Goal: Task Accomplishment & Management: Use online tool/utility

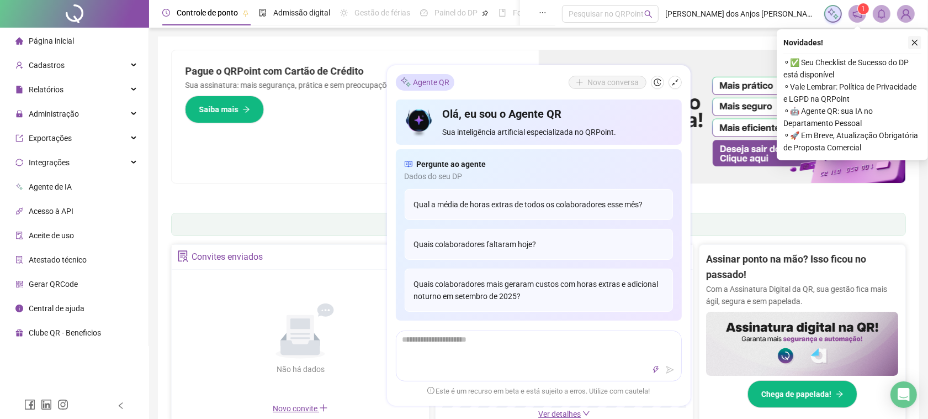
click at [913, 45] on icon "close" at bounding box center [915, 43] width 8 height 8
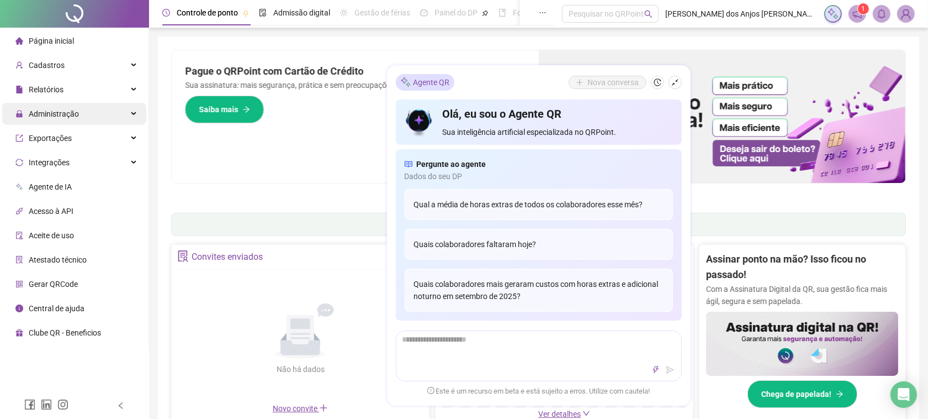
click at [59, 112] on span "Administração" at bounding box center [54, 113] width 50 height 9
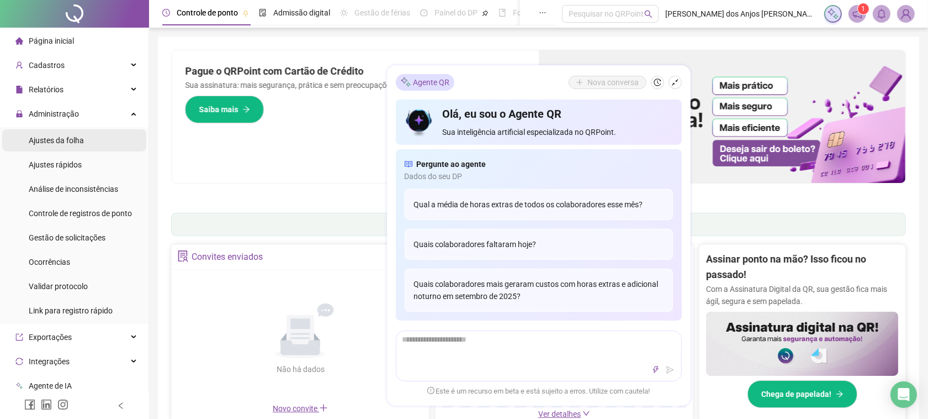
click at [66, 147] on div "Ajustes da folha" at bounding box center [56, 140] width 55 height 22
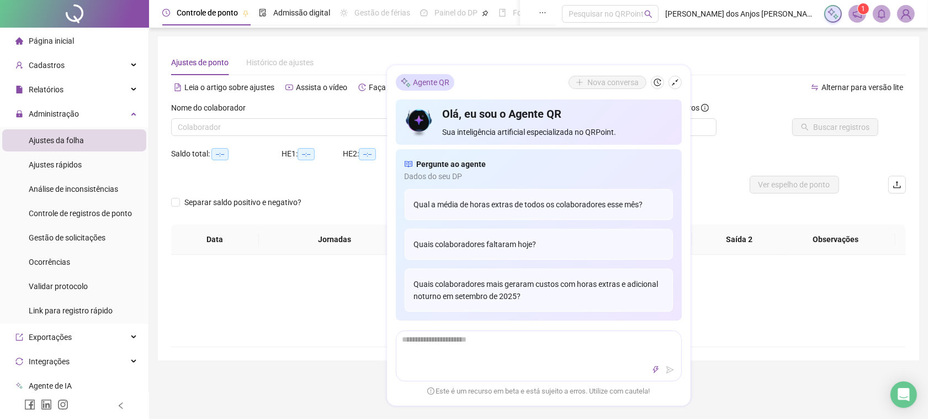
type input "**********"
click at [673, 79] on icon "shrink" at bounding box center [676, 82] width 8 height 8
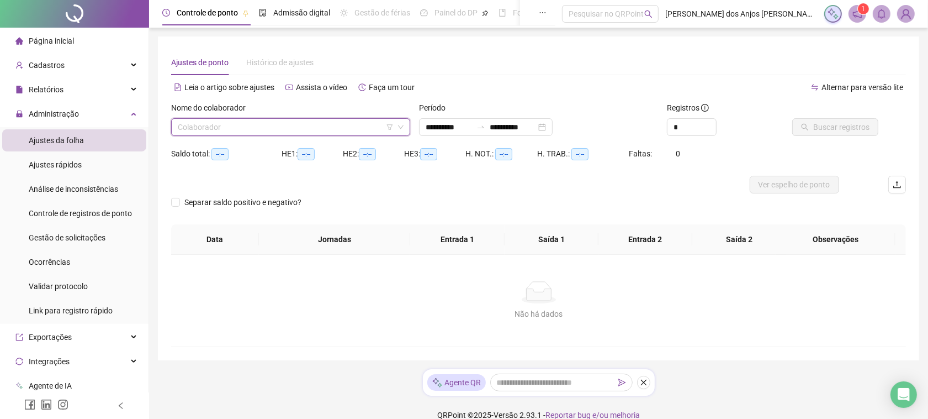
click at [282, 125] on input "search" at bounding box center [286, 127] width 216 height 17
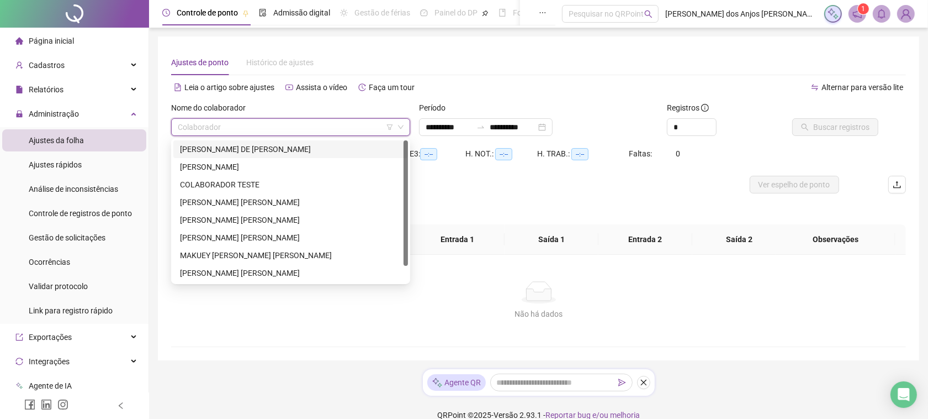
click at [255, 150] on div "[PERSON_NAME] DE [PERSON_NAME]" at bounding box center [290, 149] width 221 height 12
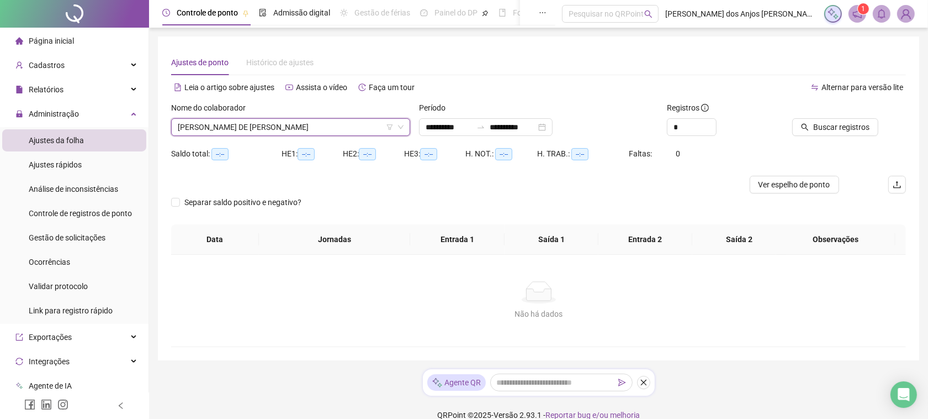
click at [233, 128] on span "[PERSON_NAME] DE [PERSON_NAME]" at bounding box center [291, 127] width 226 height 17
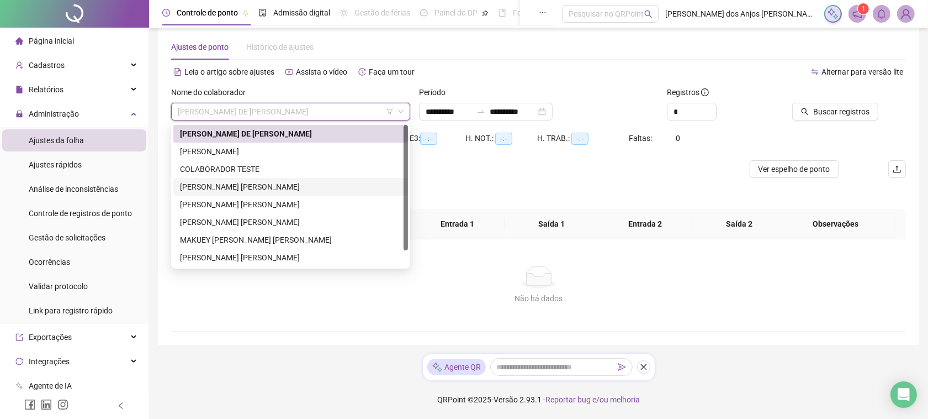
click at [202, 185] on div "[PERSON_NAME] [PERSON_NAME]" at bounding box center [290, 187] width 221 height 12
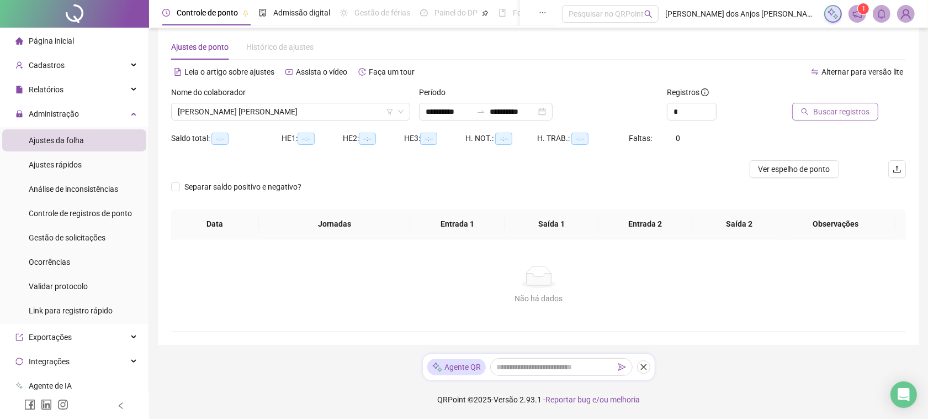
click at [818, 109] on span "Buscar registros" at bounding box center [842, 111] width 56 height 12
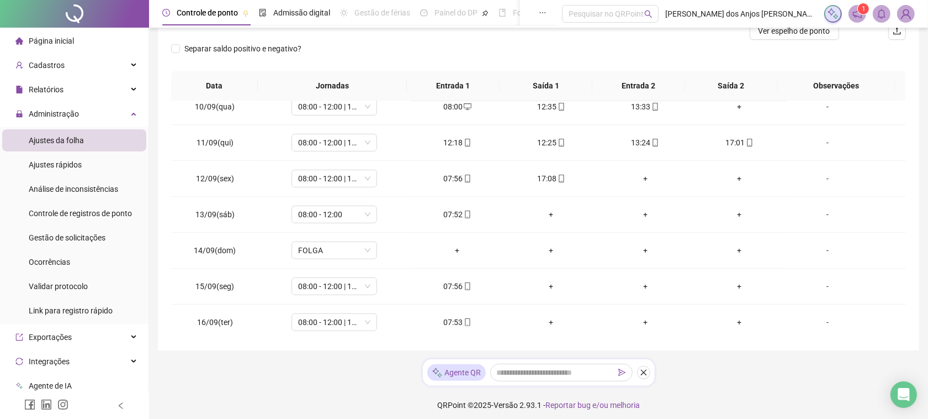
scroll to position [232, 0]
